Goal: Task Accomplishment & Management: Manage account settings

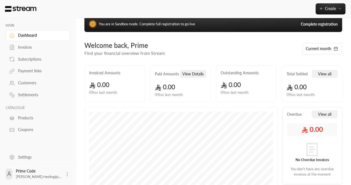
scroll to position [10, 0]
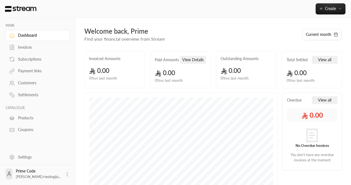
click at [64, 172] on icon at bounding box center [67, 174] width 6 height 6
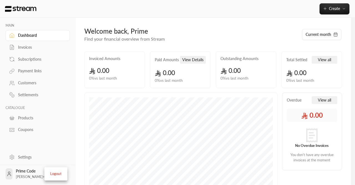
click at [31, 157] on div at bounding box center [177, 92] width 355 height 185
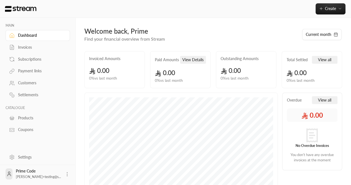
click at [28, 157] on div "Settings" at bounding box center [40, 157] width 45 height 6
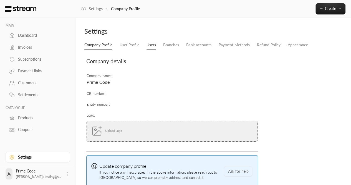
click at [150, 41] on link "Users" at bounding box center [151, 45] width 9 height 10
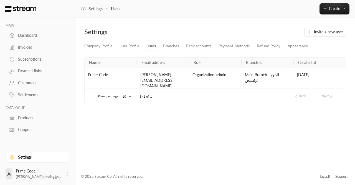
click at [175, 74] on div "[PERSON_NAME][EMAIL_ADDRESS][DOMAIN_NAME]" at bounding box center [163, 79] width 52 height 25
click at [167, 73] on div "[PERSON_NAME][EMAIL_ADDRESS][DOMAIN_NAME]" at bounding box center [163, 79] width 52 height 25
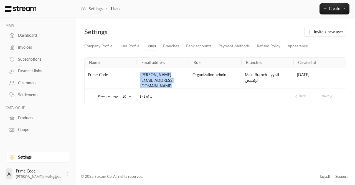
click at [163, 69] on div "[PERSON_NAME][EMAIL_ADDRESS][DOMAIN_NAME]" at bounding box center [163, 79] width 52 height 25
click at [161, 73] on div "[PERSON_NAME][EMAIL_ADDRESS][DOMAIN_NAME]" at bounding box center [163, 79] width 52 height 25
click at [158, 80] on div "[PERSON_NAME][EMAIL_ADDRESS][DOMAIN_NAME]" at bounding box center [163, 79] width 52 height 25
click at [129, 48] on link "User Profile" at bounding box center [130, 46] width 20 height 10
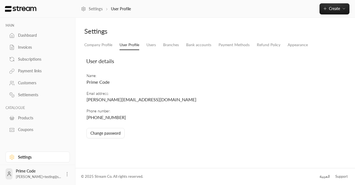
click at [127, 102] on td "Email address : [PERSON_NAME][EMAIL_ADDRESS][DOMAIN_NAME]" at bounding box center [173, 96] width 175 height 17
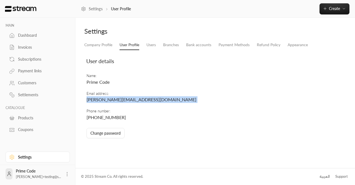
click at [127, 102] on td "Email address : [PERSON_NAME][EMAIL_ADDRESS][DOMAIN_NAME]" at bounding box center [173, 96] width 175 height 17
copy span "[PERSON_NAME][EMAIL_ADDRESS][DOMAIN_NAME]"
